Goal: Information Seeking & Learning: Learn about a topic

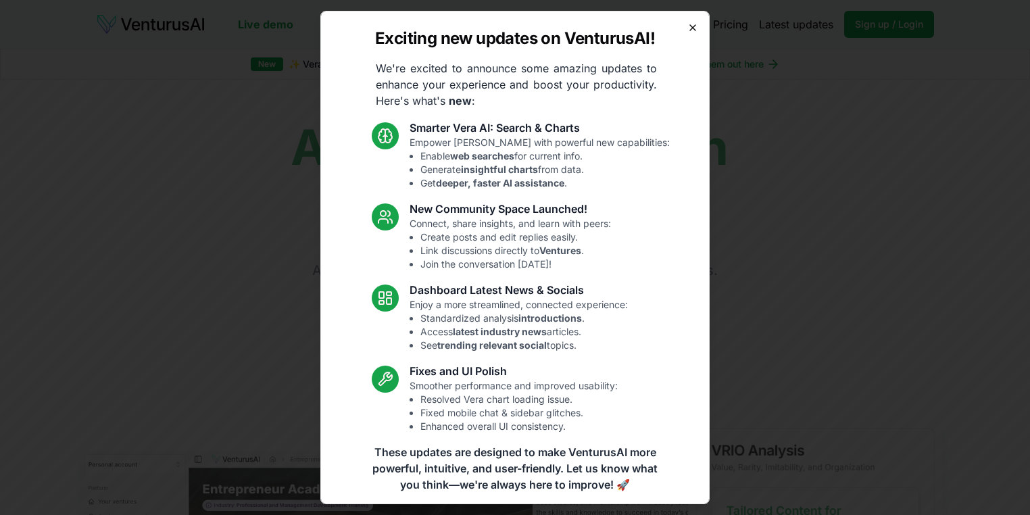
click at [690, 28] on icon "button" at bounding box center [693, 27] width 11 height 11
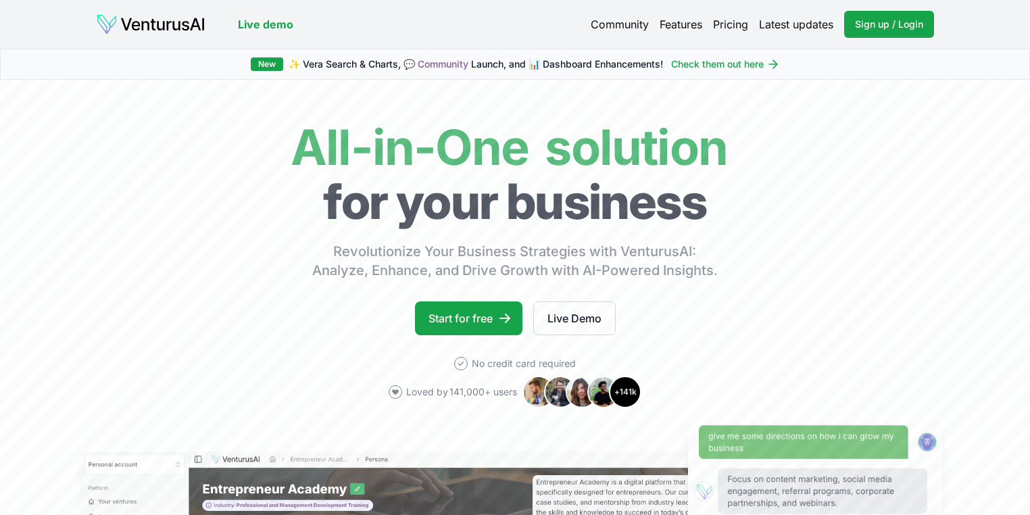
click at [717, 23] on link "Pricing" at bounding box center [730, 24] width 35 height 16
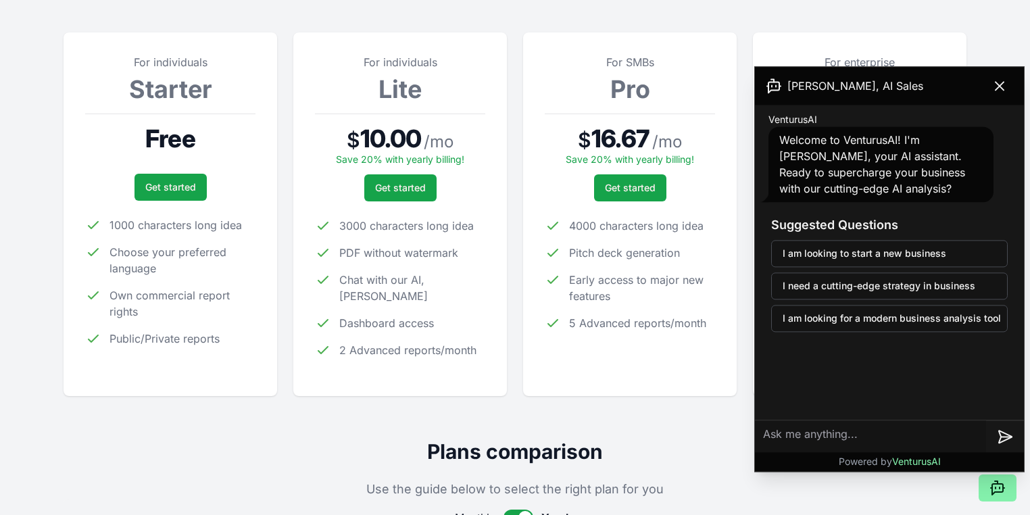
scroll to position [162, 0]
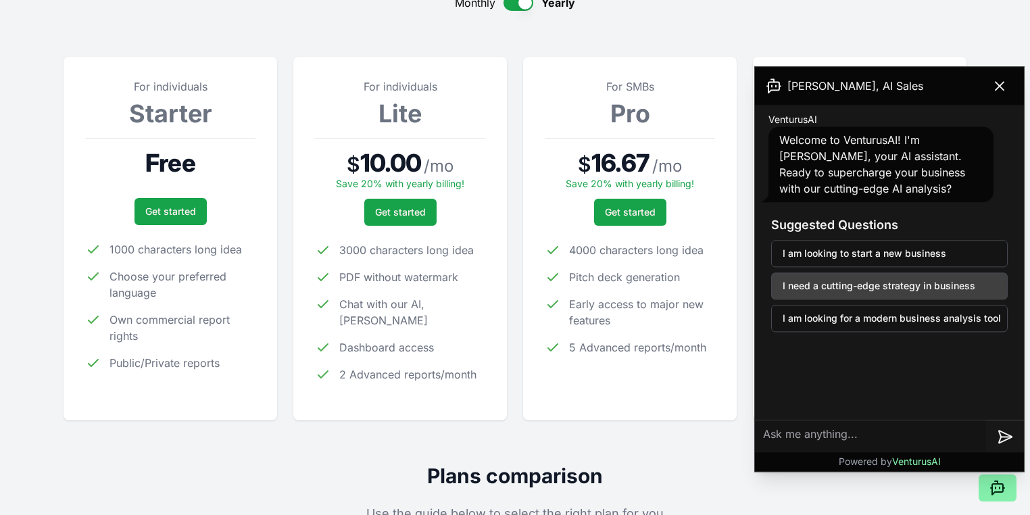
click at [910, 284] on button "I need a cutting-edge strategy in business" at bounding box center [889, 285] width 237 height 27
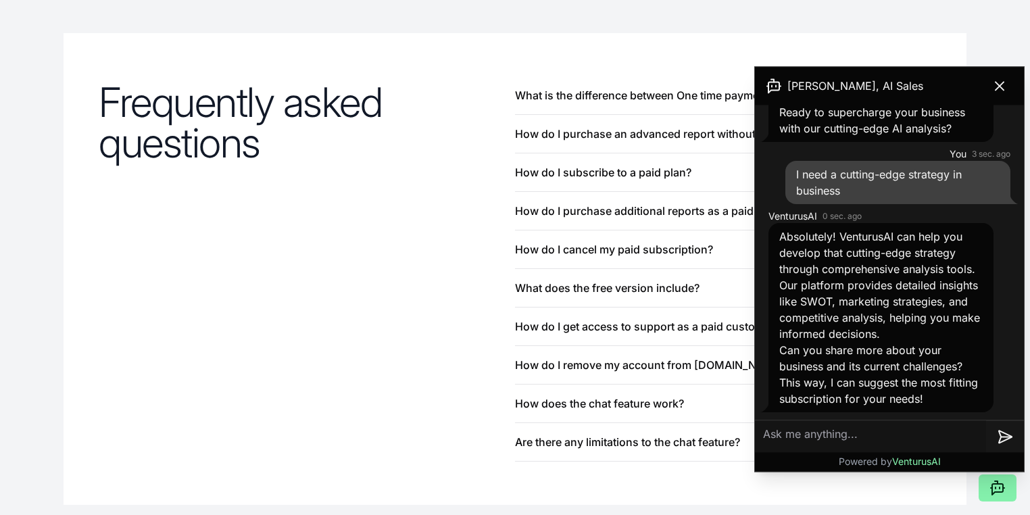
scroll to position [1460, 0]
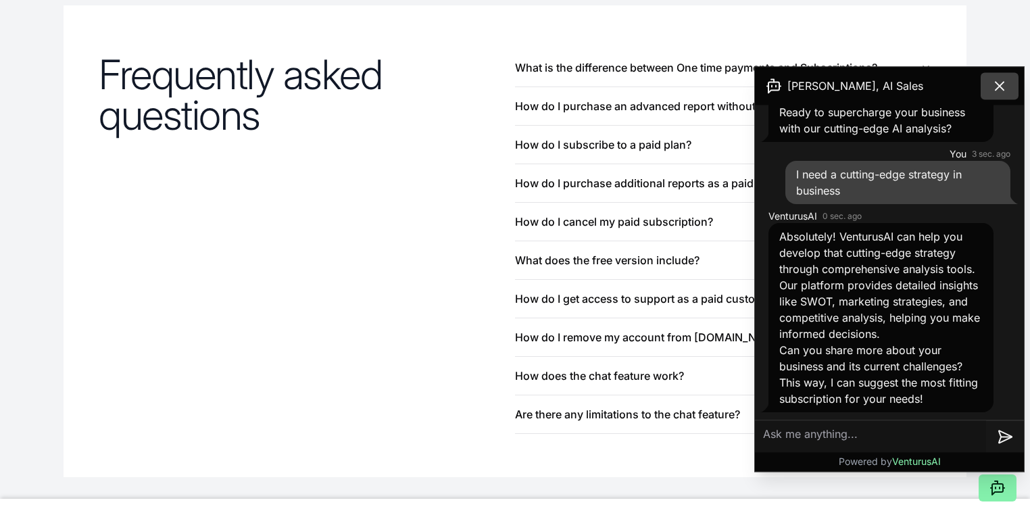
click at [1009, 82] on button at bounding box center [1000, 85] width 38 height 27
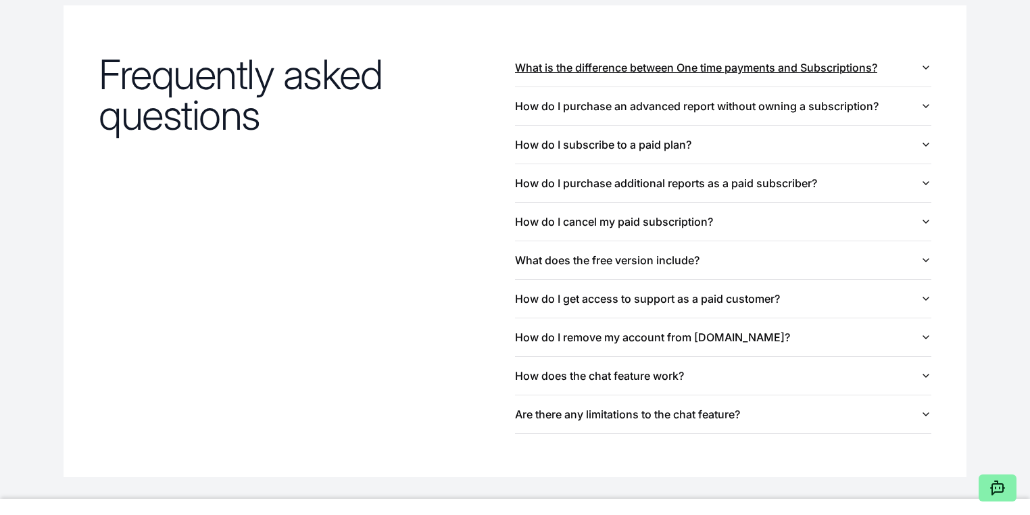
click at [925, 64] on icon "button" at bounding box center [926, 67] width 11 height 11
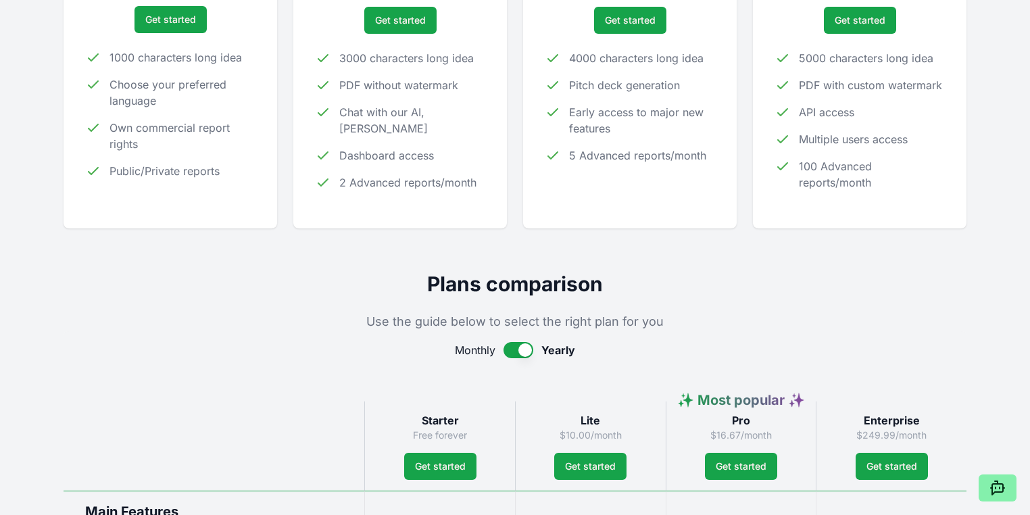
scroll to position [0, 0]
